Goal: Task Accomplishment & Management: Use online tool/utility

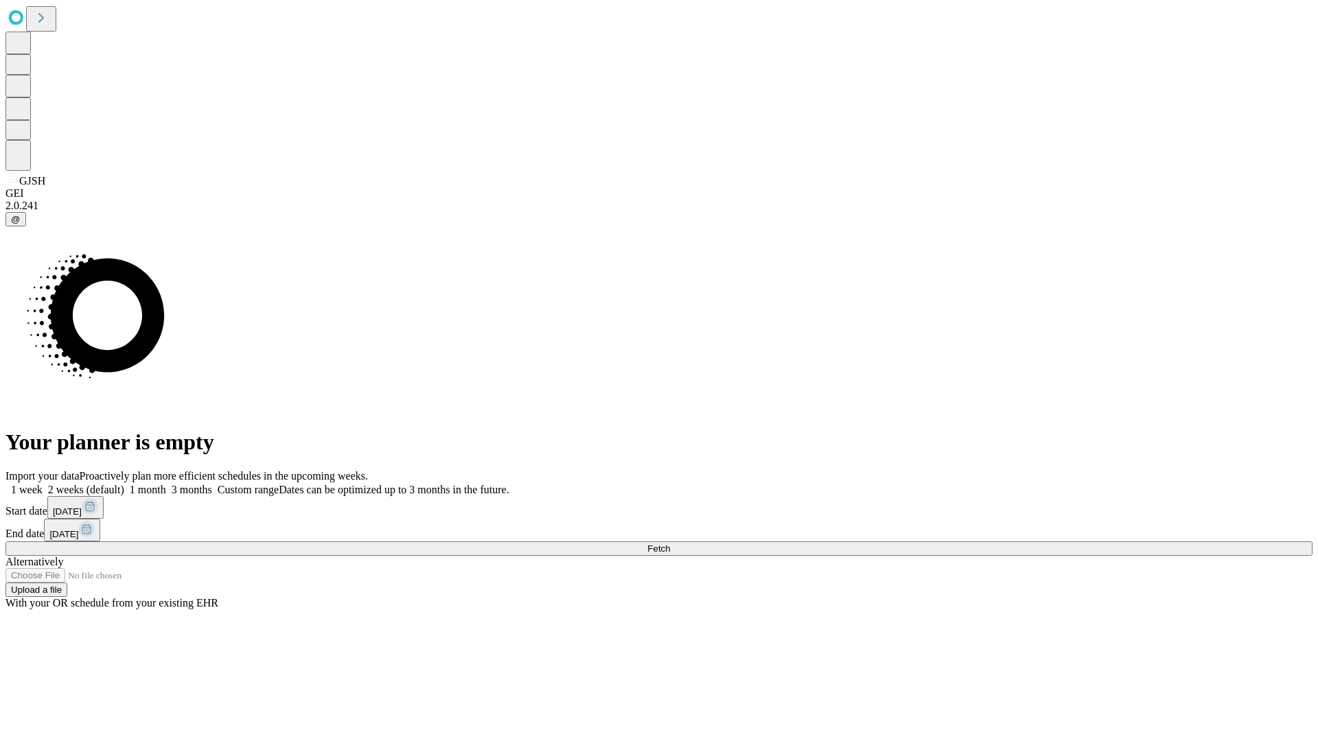
click at [670, 544] on span "Fetch" at bounding box center [658, 549] width 23 height 10
